Goal: Task Accomplishment & Management: Use online tool/utility

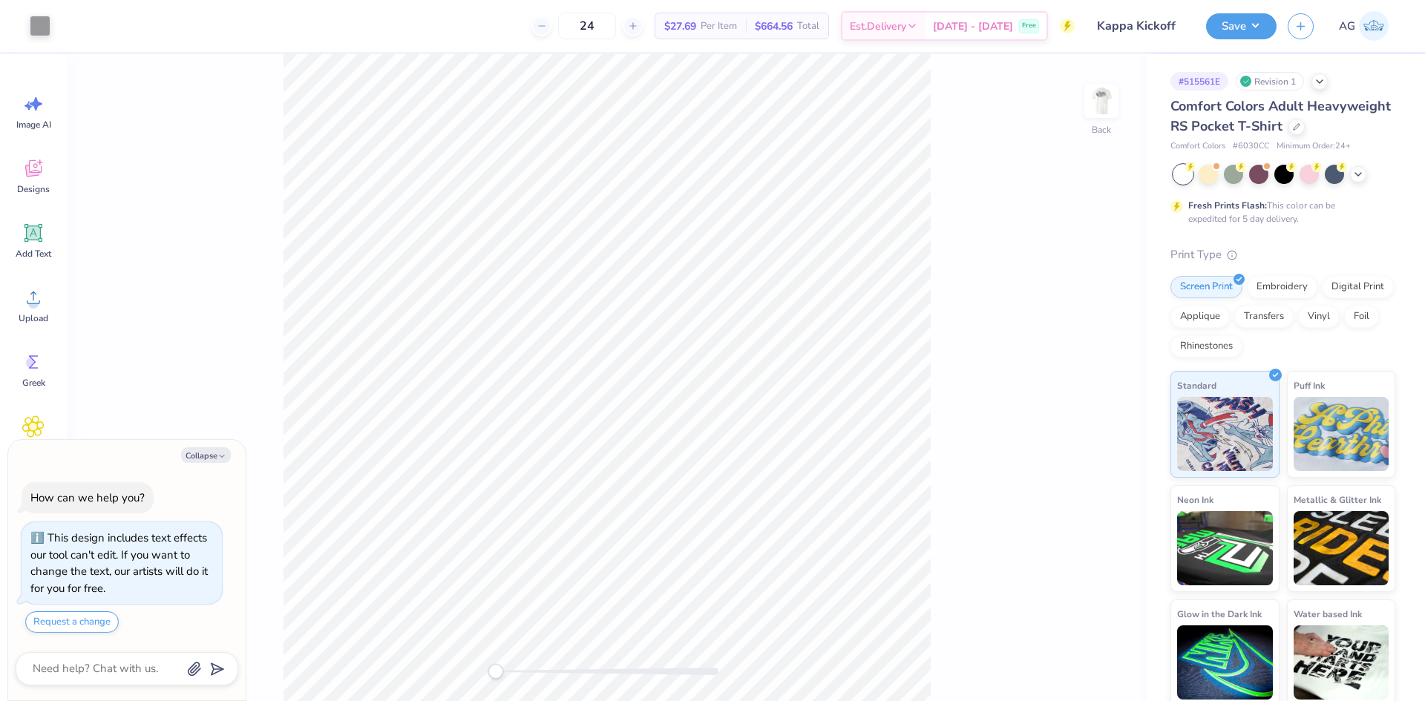
type textarea "x"
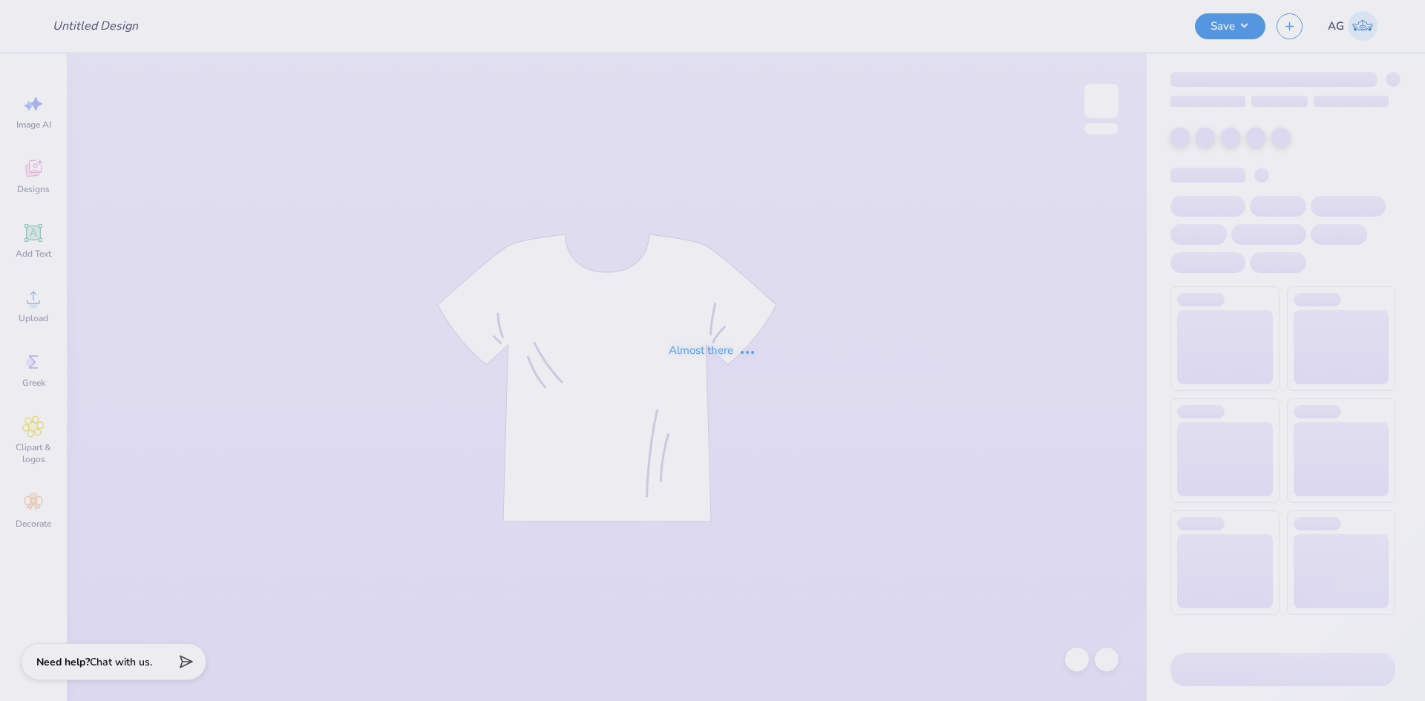
type input "KKG shorts"
type input "50"
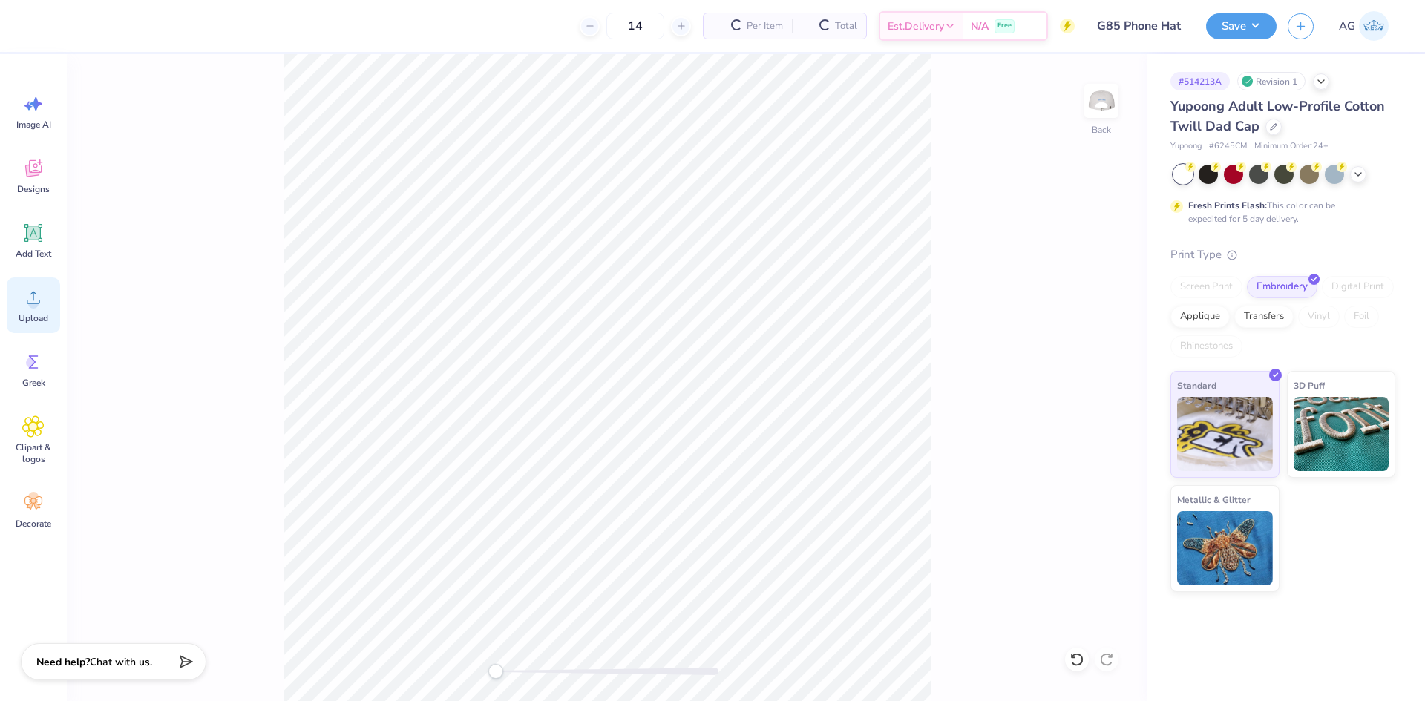
click at [33, 289] on icon at bounding box center [33, 297] width 22 height 22
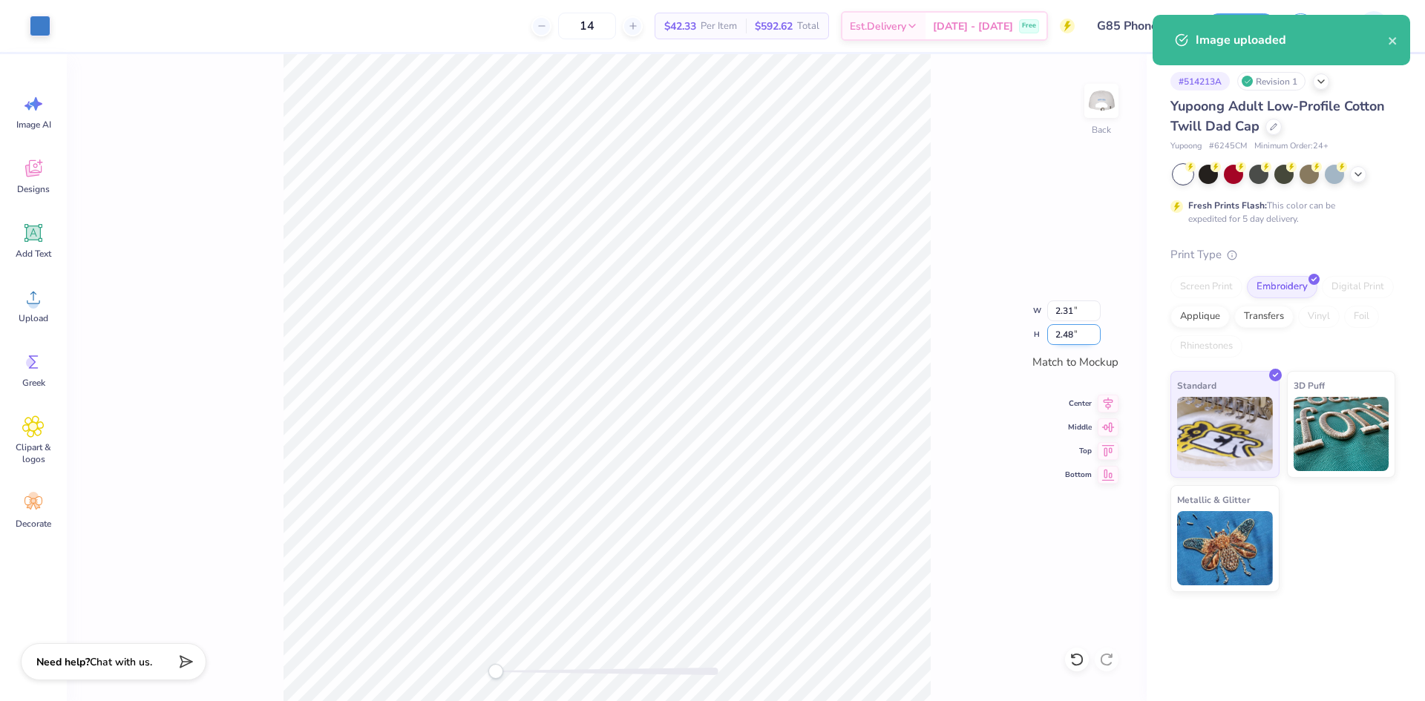
click at [1065, 331] on input "2.48" at bounding box center [1073, 334] width 53 height 21
type input "2.5"
type input "2.33"
type input "2.50"
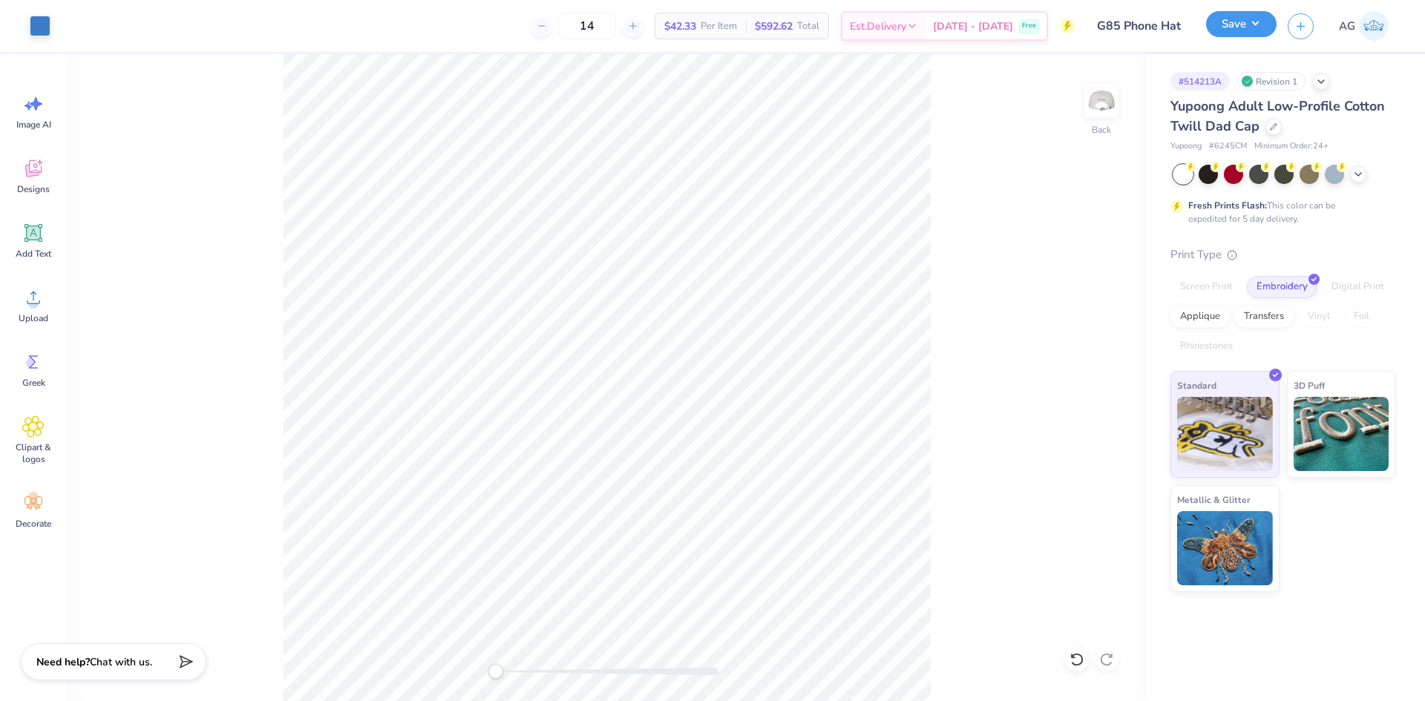
click at [1223, 26] on button "Save" at bounding box center [1241, 24] width 70 height 26
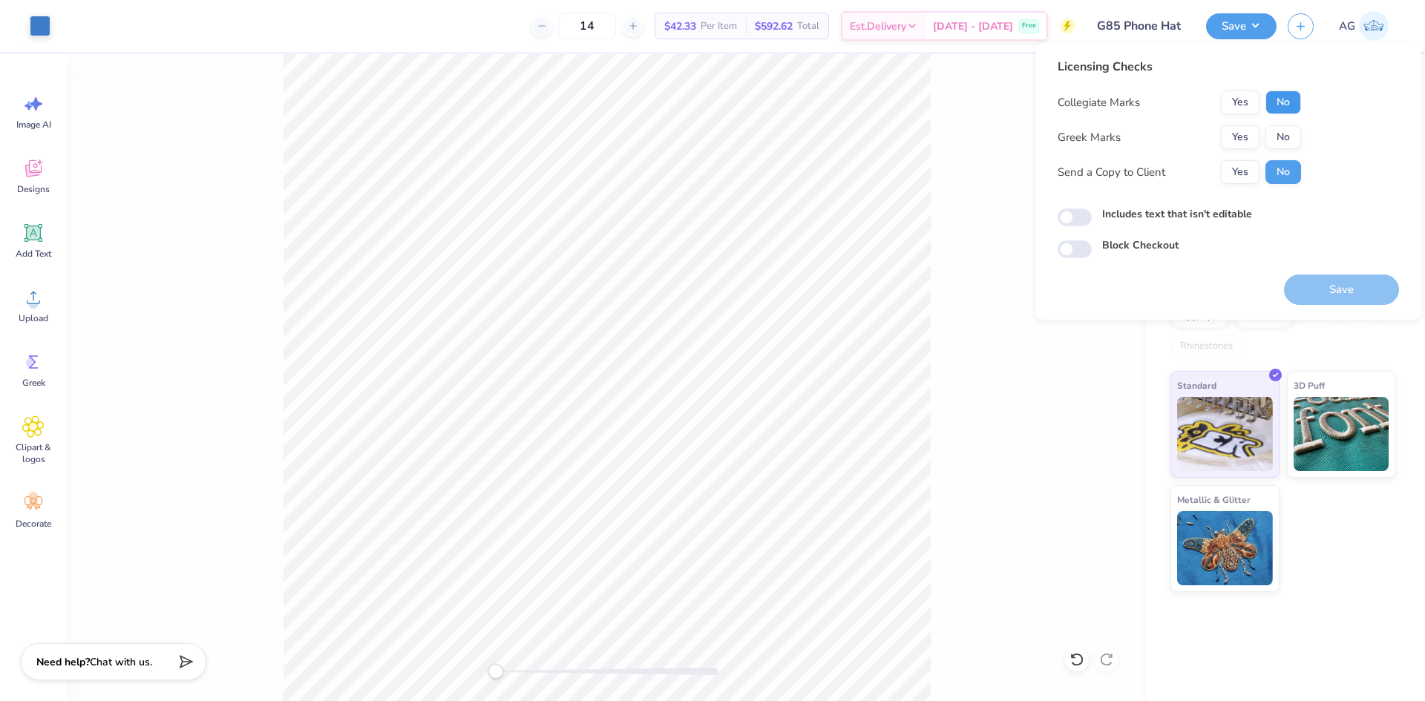
click at [1266, 100] on button "No" at bounding box center [1283, 103] width 36 height 24
click at [1281, 131] on button "No" at bounding box center [1283, 137] width 36 height 24
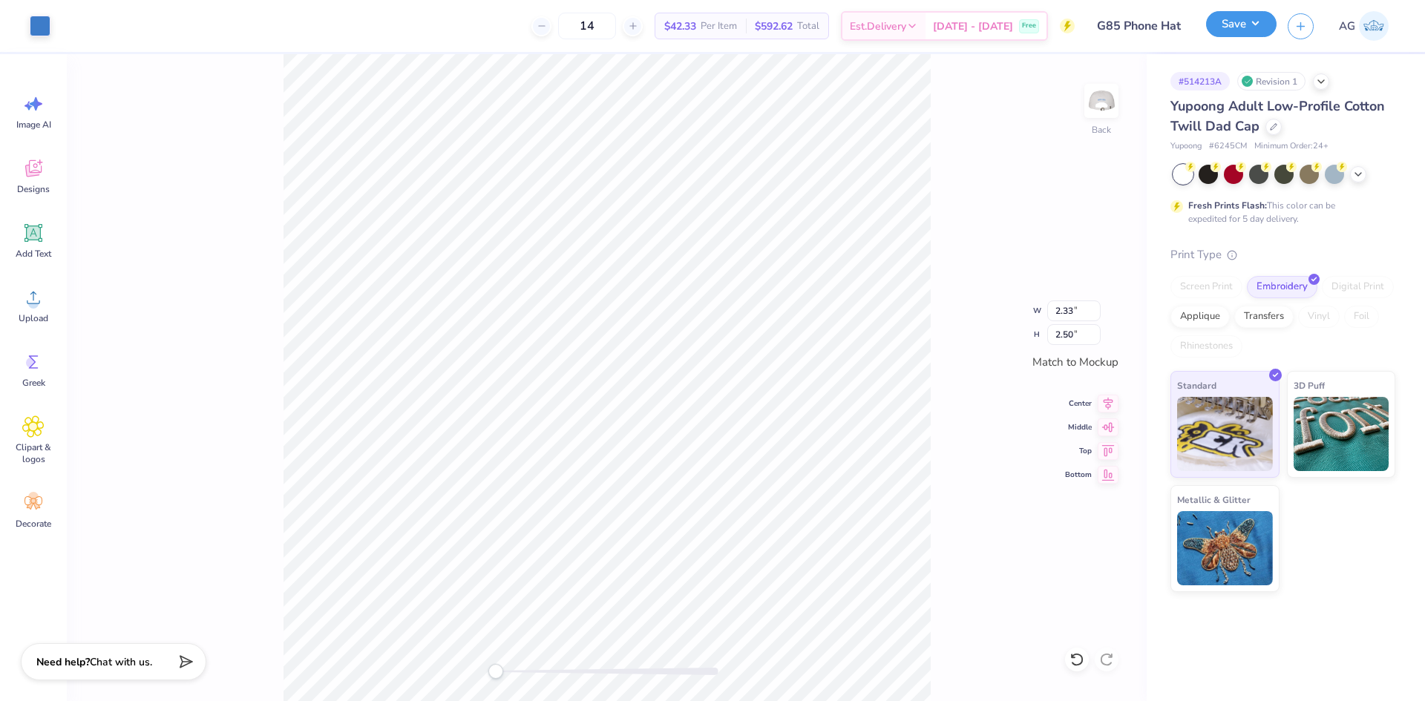
click at [1218, 37] on button "Save" at bounding box center [1241, 24] width 70 height 26
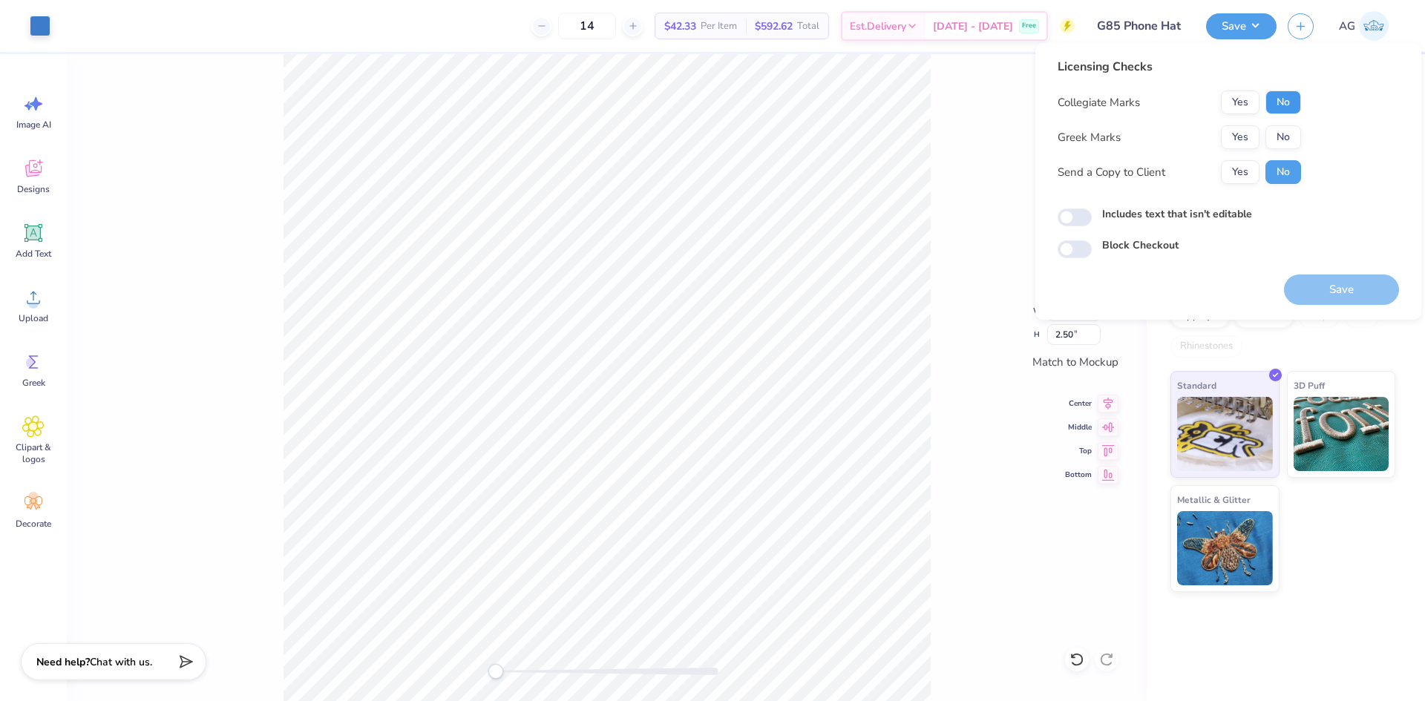
click at [1285, 104] on button "No" at bounding box center [1283, 103] width 36 height 24
click at [1287, 126] on button "No" at bounding box center [1283, 137] width 36 height 24
click at [1308, 254] on div "Block Checkout" at bounding box center [1227, 247] width 341 height 20
click at [1315, 284] on button "Save" at bounding box center [1341, 290] width 115 height 30
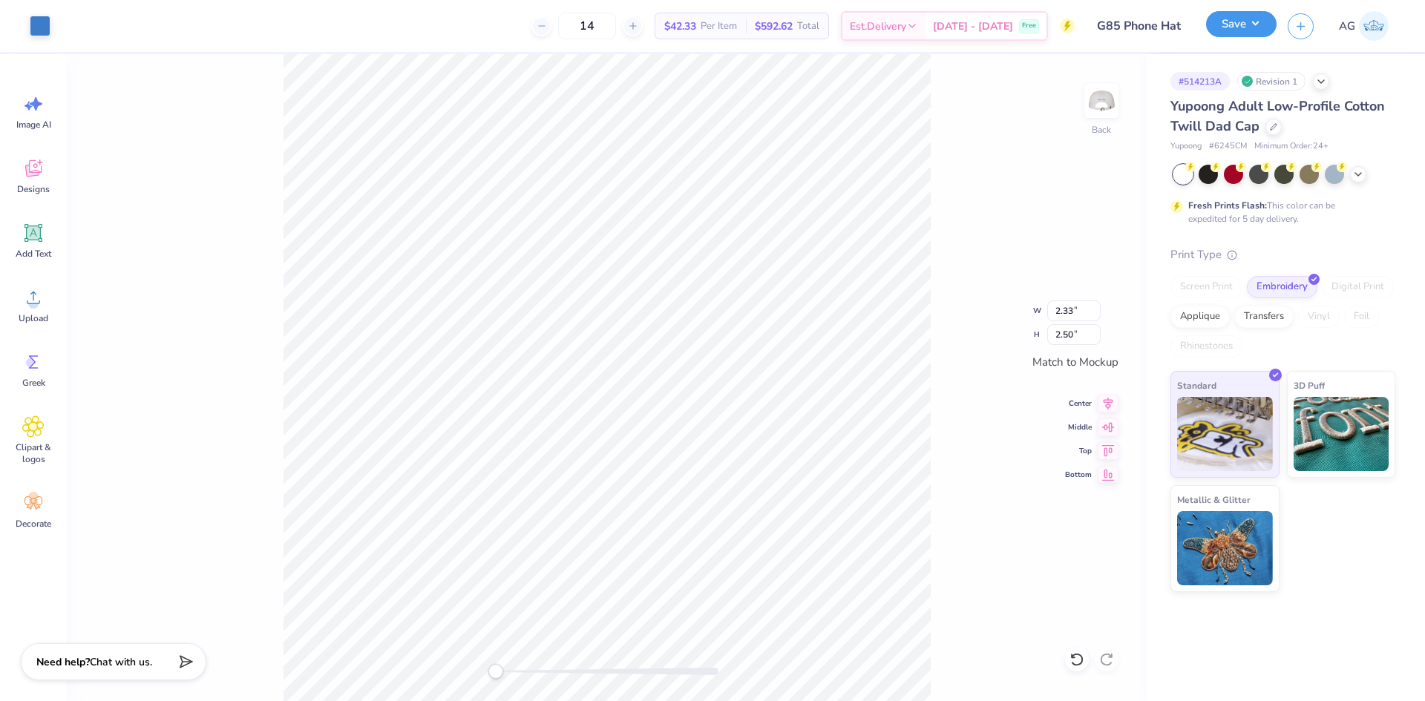
click at [1249, 24] on button "Save" at bounding box center [1241, 24] width 70 height 26
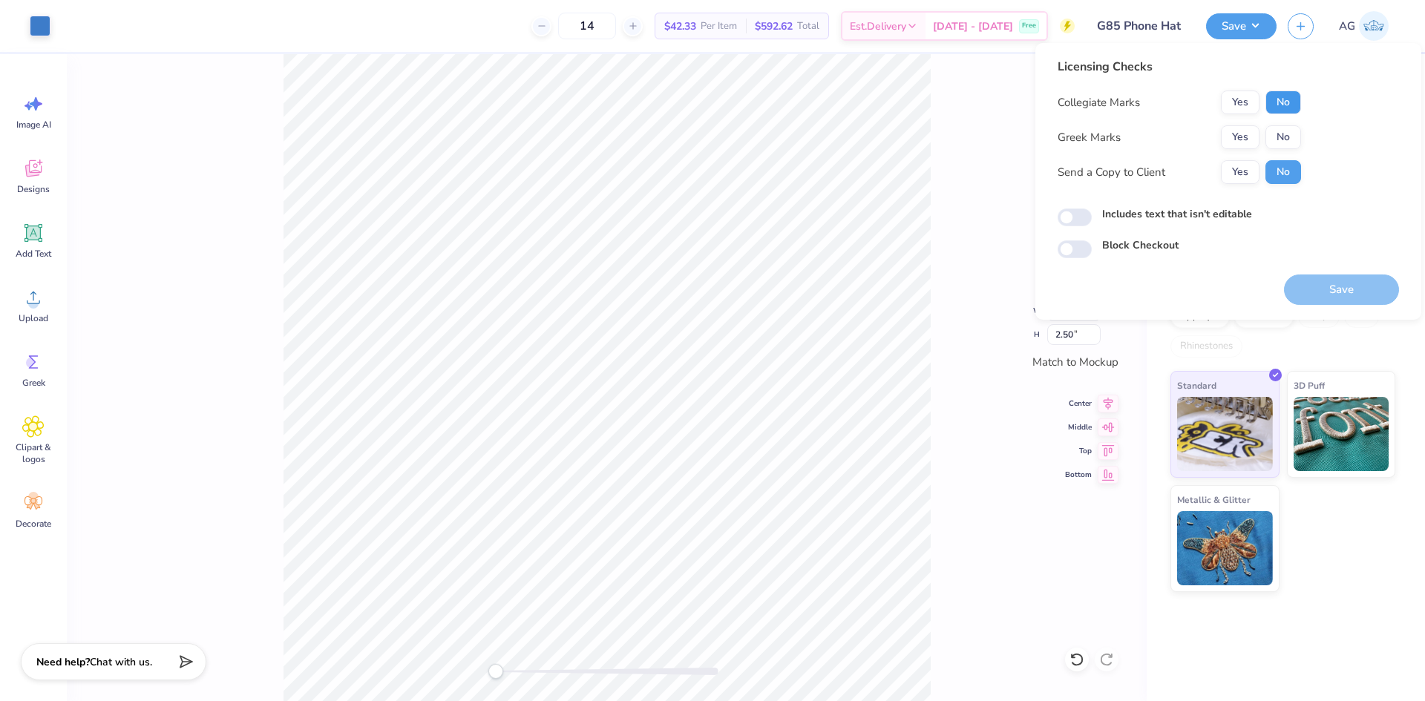
click at [1272, 93] on button "No" at bounding box center [1283, 103] width 36 height 24
drag, startPoint x: 1284, startPoint y: 134, endPoint x: 1291, endPoint y: 159, distance: 25.6
click at [1284, 135] on button "No" at bounding box center [1283, 137] width 36 height 24
click at [1342, 300] on button "Save" at bounding box center [1341, 290] width 115 height 30
